Goal: Entertainment & Leisure: Consume media (video, audio)

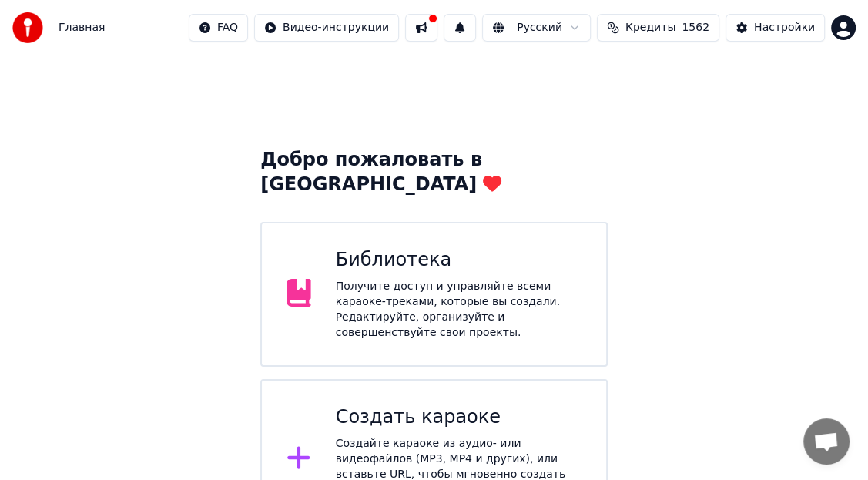
click at [384, 248] on div "Библиотека" at bounding box center [459, 260] width 246 height 25
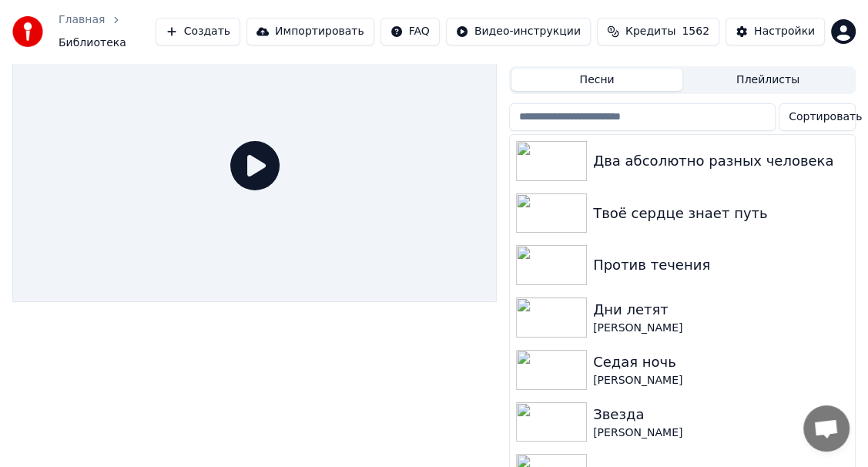
scroll to position [53, 0]
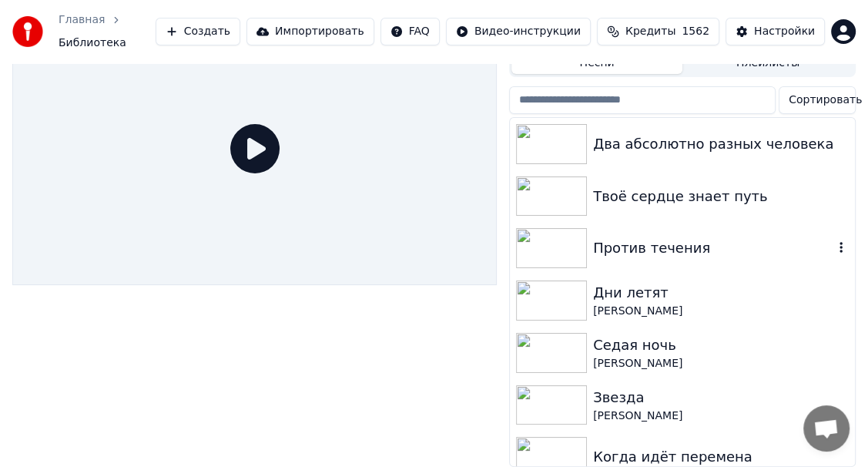
click at [671, 238] on div "Против течения" at bounding box center [713, 248] width 240 height 22
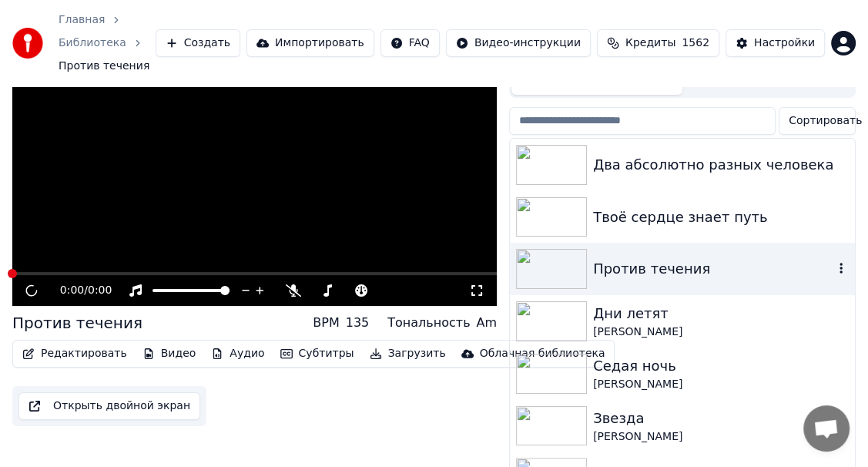
scroll to position [60, 0]
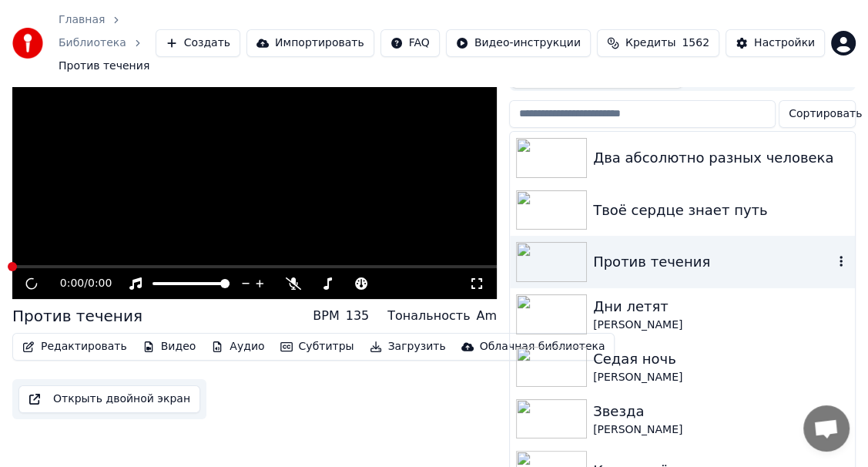
click at [671, 251] on div "Против течения" at bounding box center [713, 262] width 240 height 22
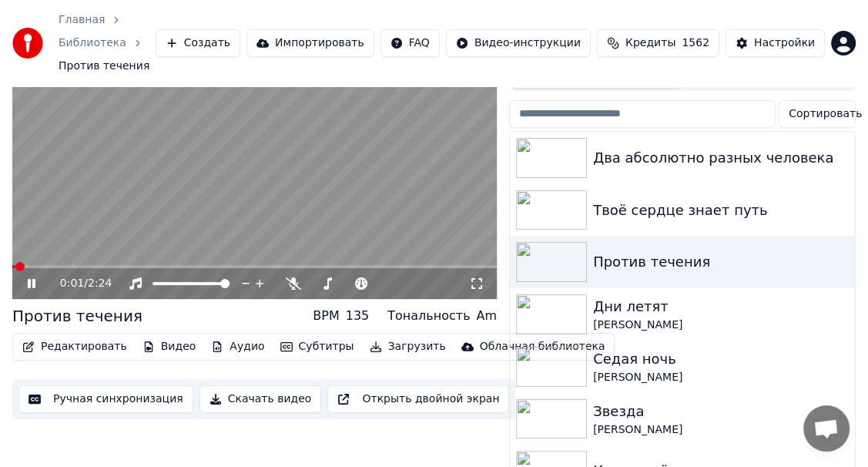
click at [477, 277] on icon at bounding box center [476, 283] width 15 height 12
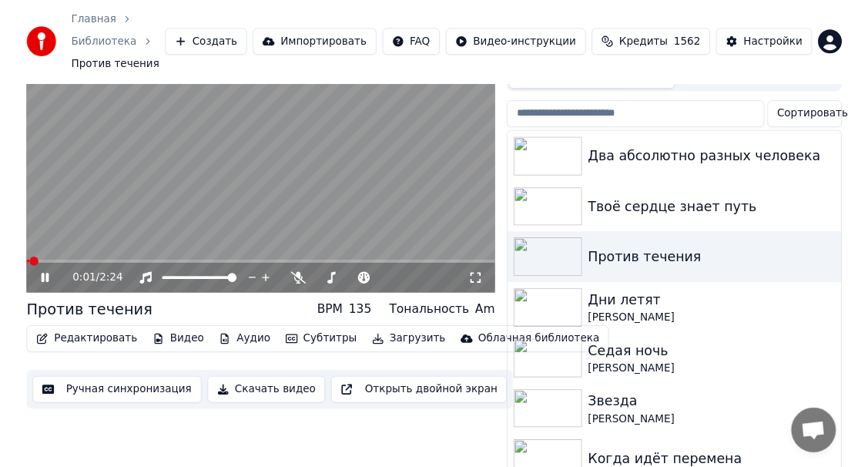
scroll to position [44, 0]
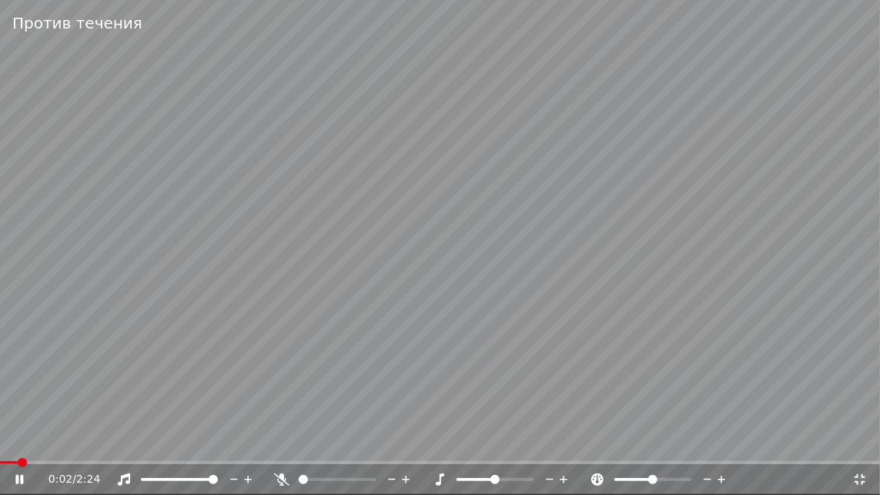
click at [280, 478] on icon at bounding box center [281, 480] width 15 height 12
click at [340, 477] on div at bounding box center [352, 479] width 124 height 15
click at [339, 478] on span at bounding box center [319, 479] width 41 height 3
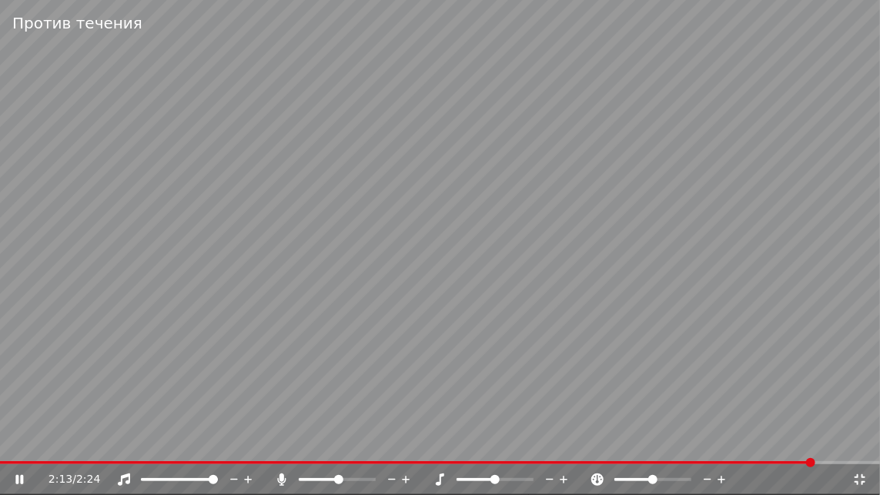
click at [862, 479] on icon at bounding box center [859, 480] width 15 height 12
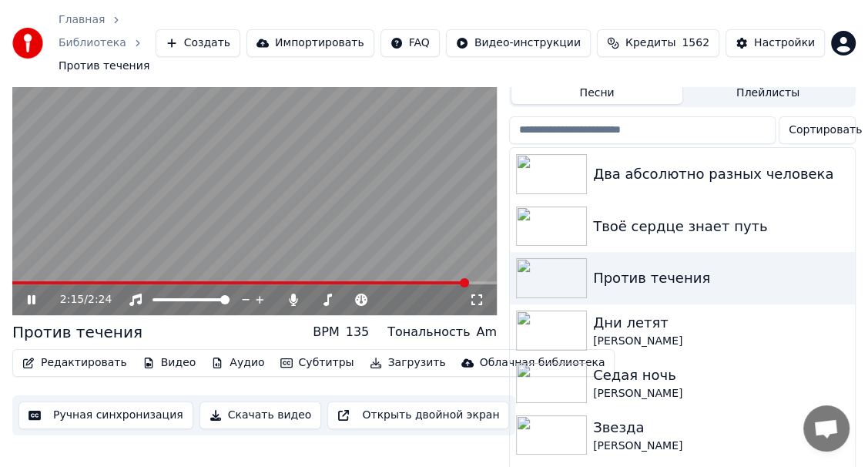
click at [32, 295] on icon at bounding box center [32, 299] width 8 height 9
